Goal: Find specific page/section: Find specific page/section

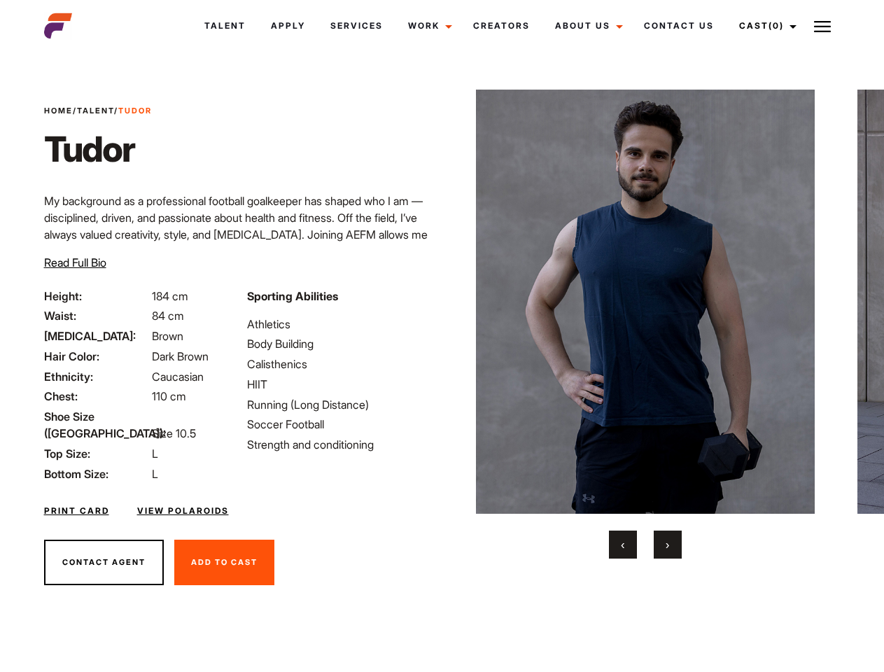
click at [764, 26] on link "Cast (0)" at bounding box center [766, 26] width 78 height 38
click at [823, 26] on img at bounding box center [822, 26] width 17 height 17
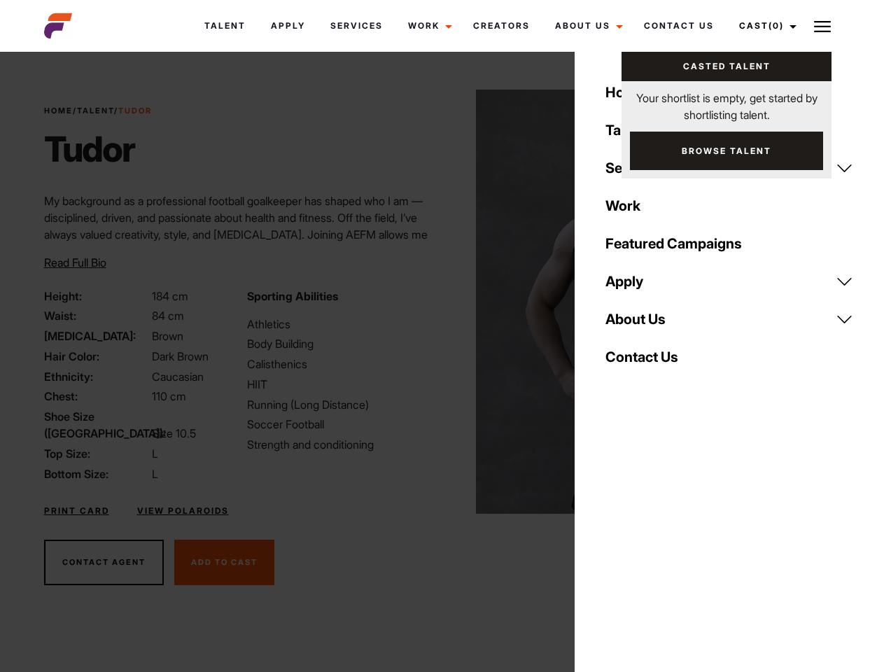
click at [645, 324] on img at bounding box center [646, 302] width 340 height 424
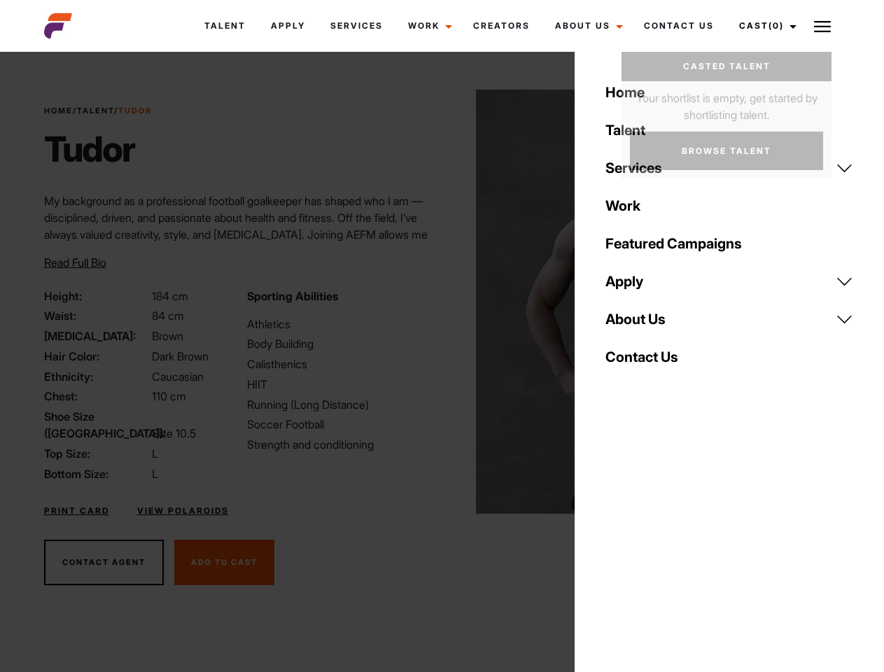
click at [442, 302] on div "Sporting Abilities Athletics Body Building Calisthenics HIIT Running (Long Dist…" at bounding box center [340, 385] width 203 height 195
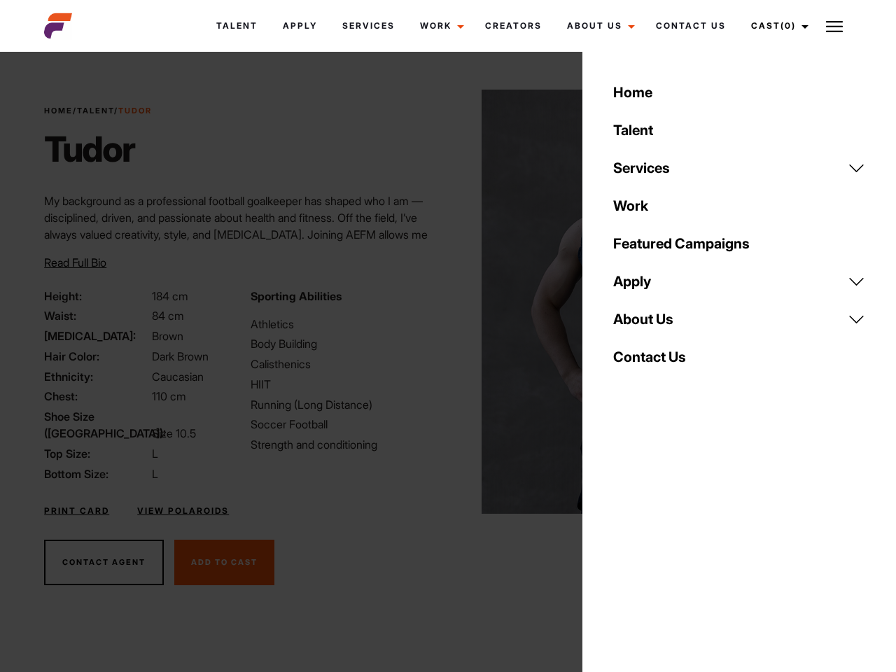
click at [623, 545] on body "Talent Apply Services Work Campaigns Jobs Job Request Creators About Us Founder…" at bounding box center [448, 377] width 896 height 643
click at [668, 545] on div "Home Talent Services Talent Casting Photography Videography Creative Hair and M…" at bounding box center [739, 336] width 314 height 672
